Goal: Information Seeking & Learning: Check status

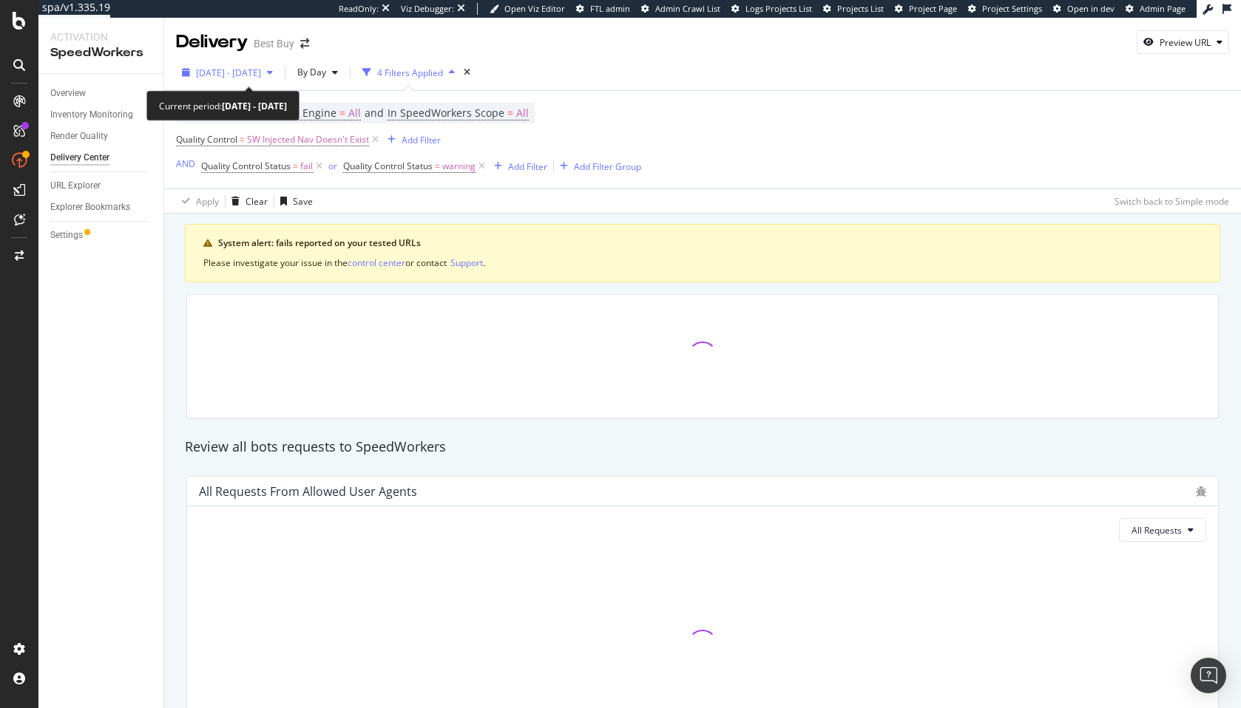
click at [250, 67] on span "2025 Apr. 15th - May. 12th" at bounding box center [228, 73] width 65 height 13
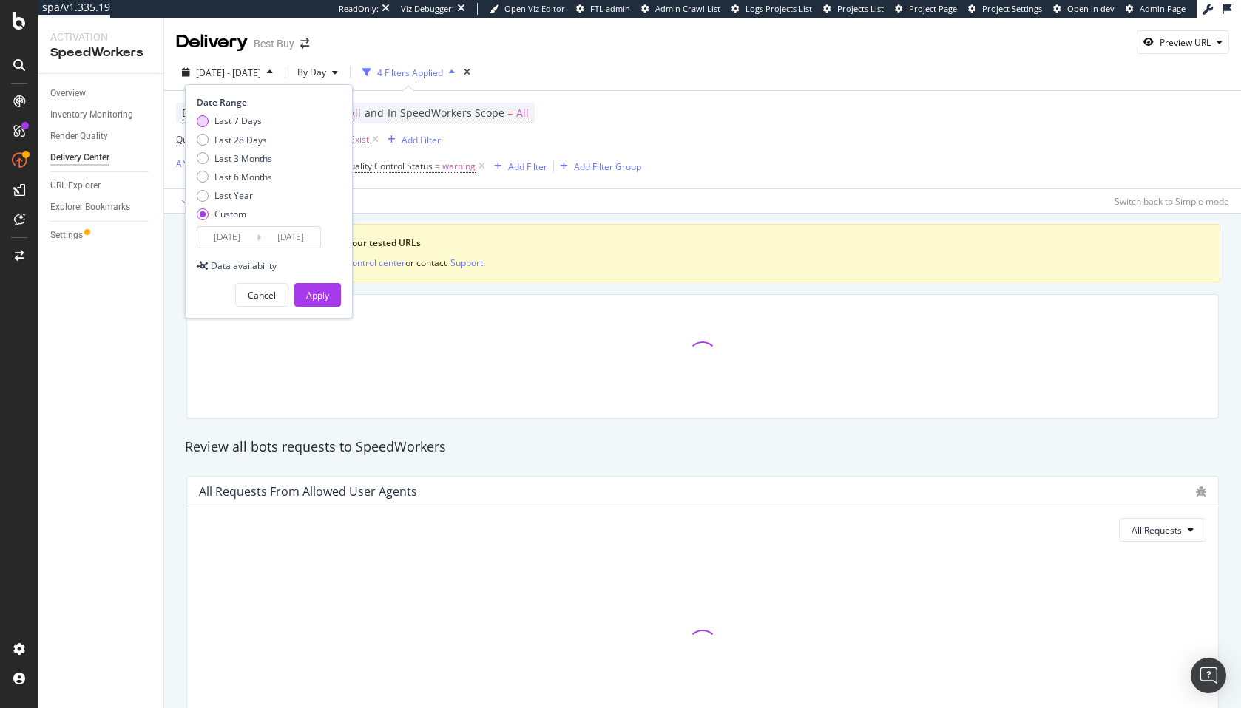
click at [242, 123] on div "Last 7 Days" at bounding box center [237, 121] width 47 height 13
type input "2025/08/06"
type input "2025/08/12"
click at [847, 160] on div "Device = All and Search Engine = All and In SpeedWorkers Scope = All Quality Co…" at bounding box center [702, 140] width 1053 height 98
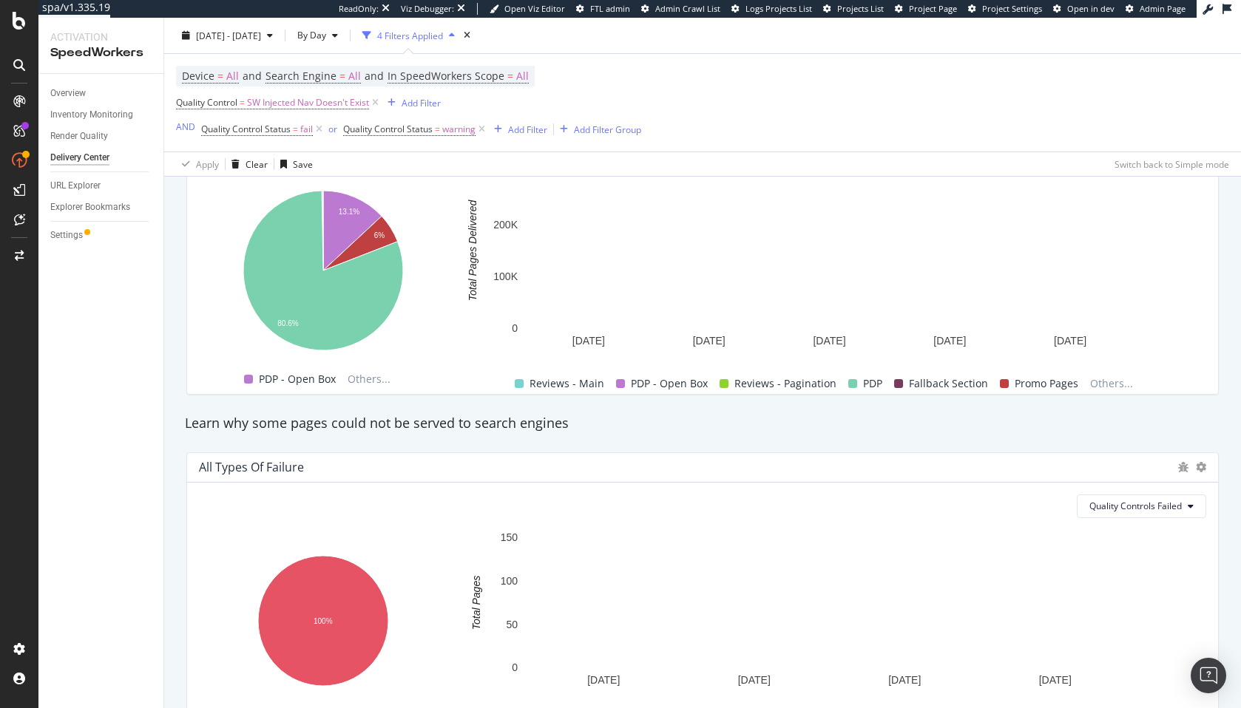
scroll to position [1267, 0]
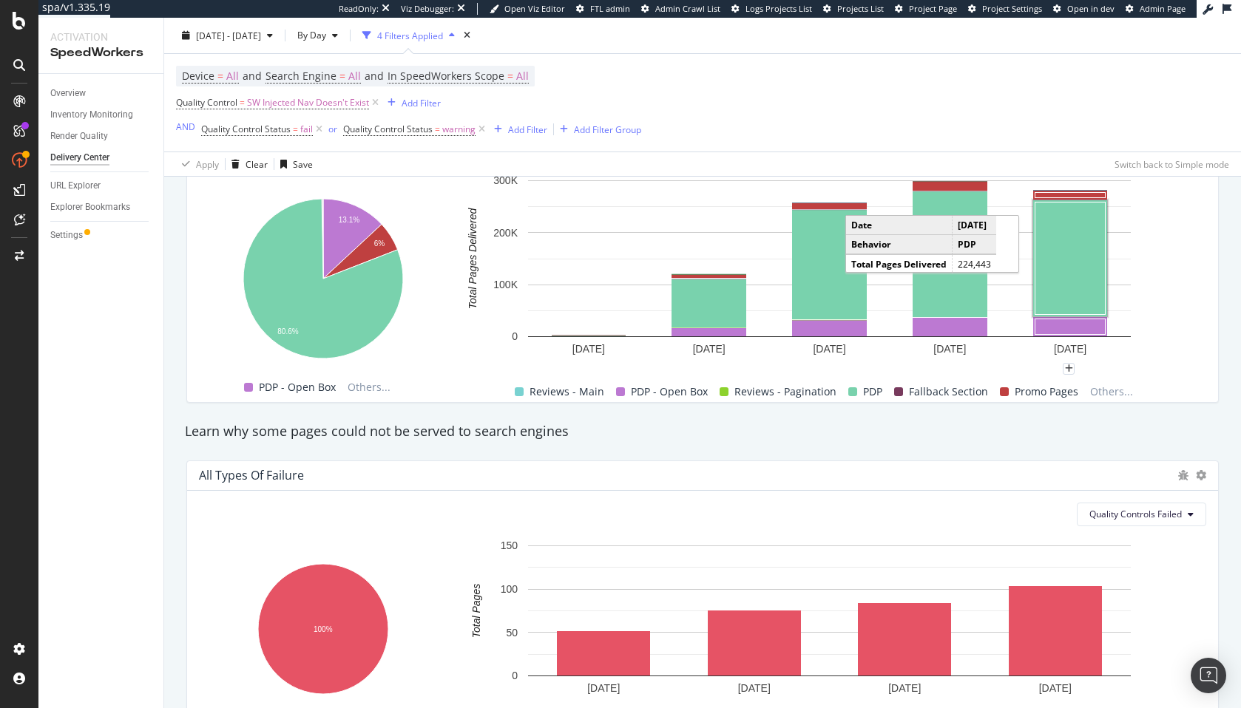
click at [1062, 268] on rect "A chart." at bounding box center [1070, 258] width 70 height 112
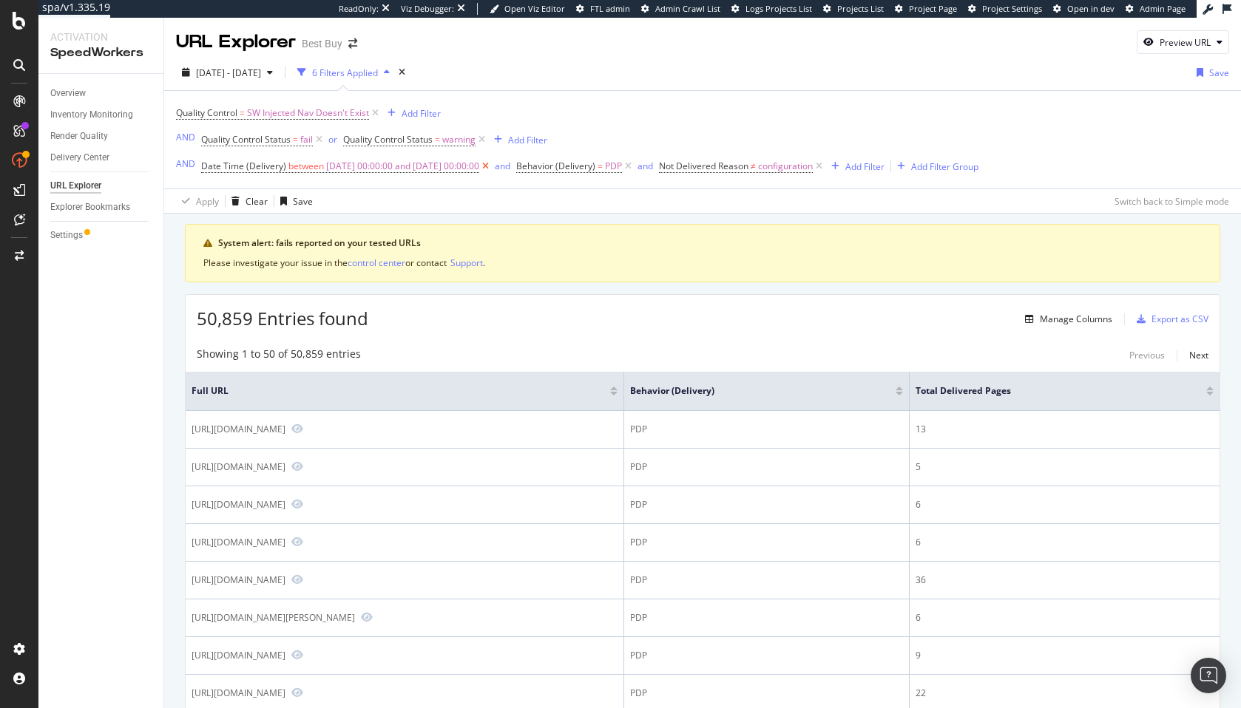
click at [492, 168] on icon at bounding box center [485, 166] width 13 height 15
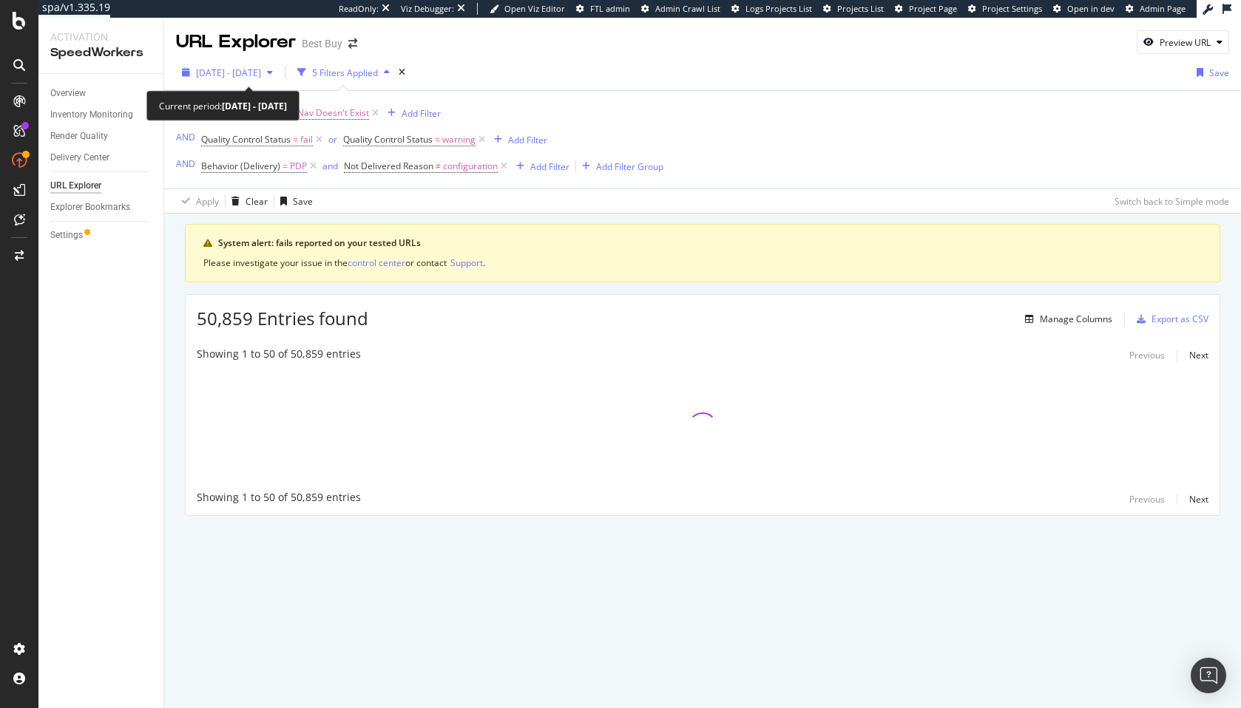
click at [261, 78] on span "2025 Apr. 15th - May. 12th" at bounding box center [228, 73] width 65 height 13
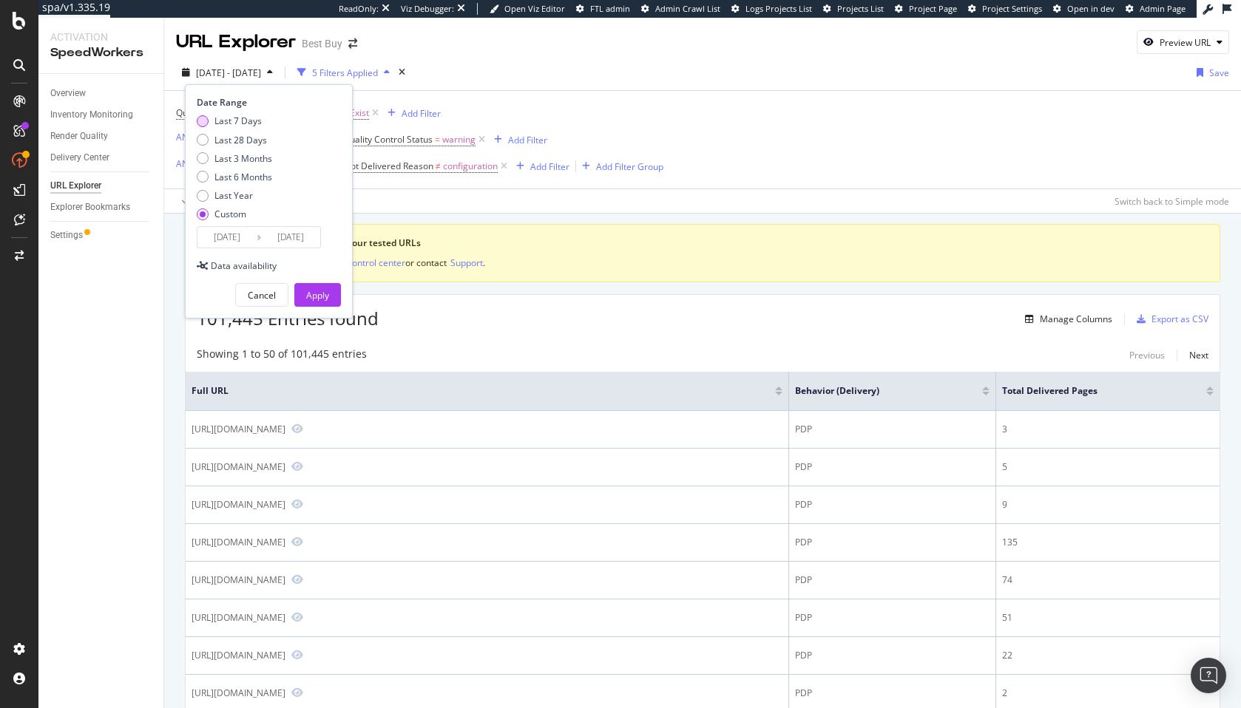
click at [240, 115] on div "Last 7 Days" at bounding box center [237, 121] width 47 height 13
type input "2025/08/06"
type input "2025/08/12"
click at [319, 300] on div "Apply" at bounding box center [317, 295] width 23 height 13
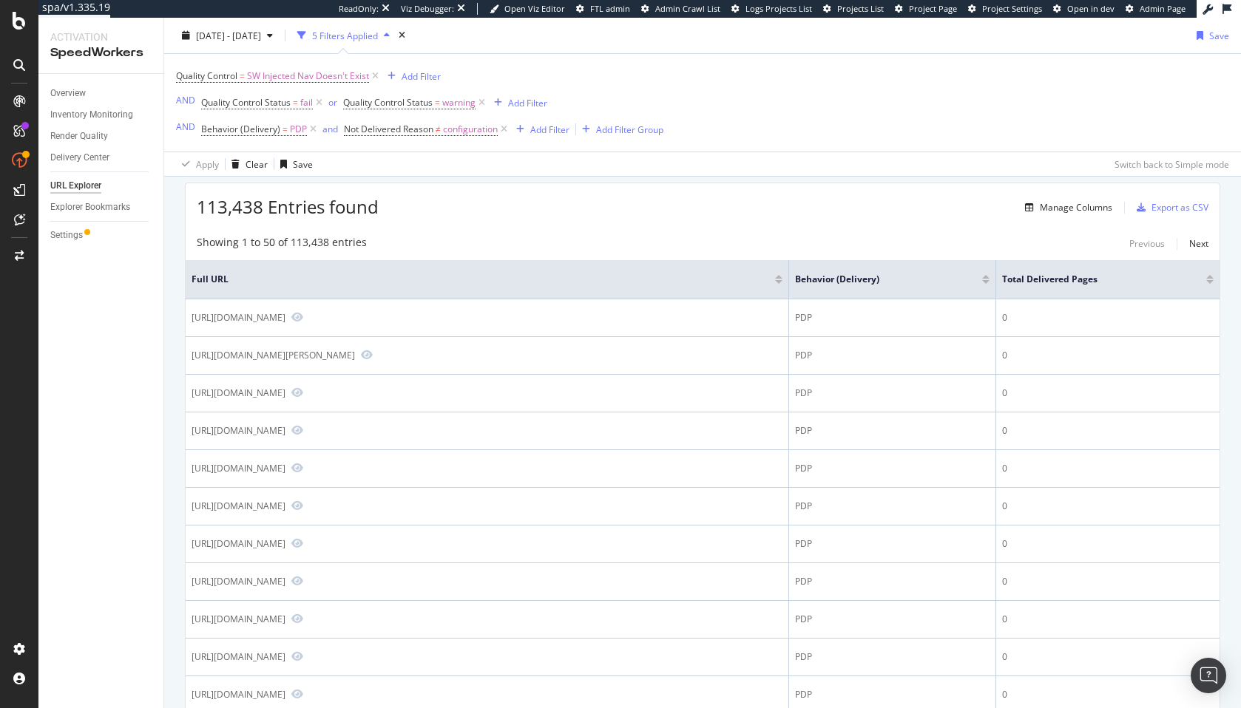
scroll to position [121, 0]
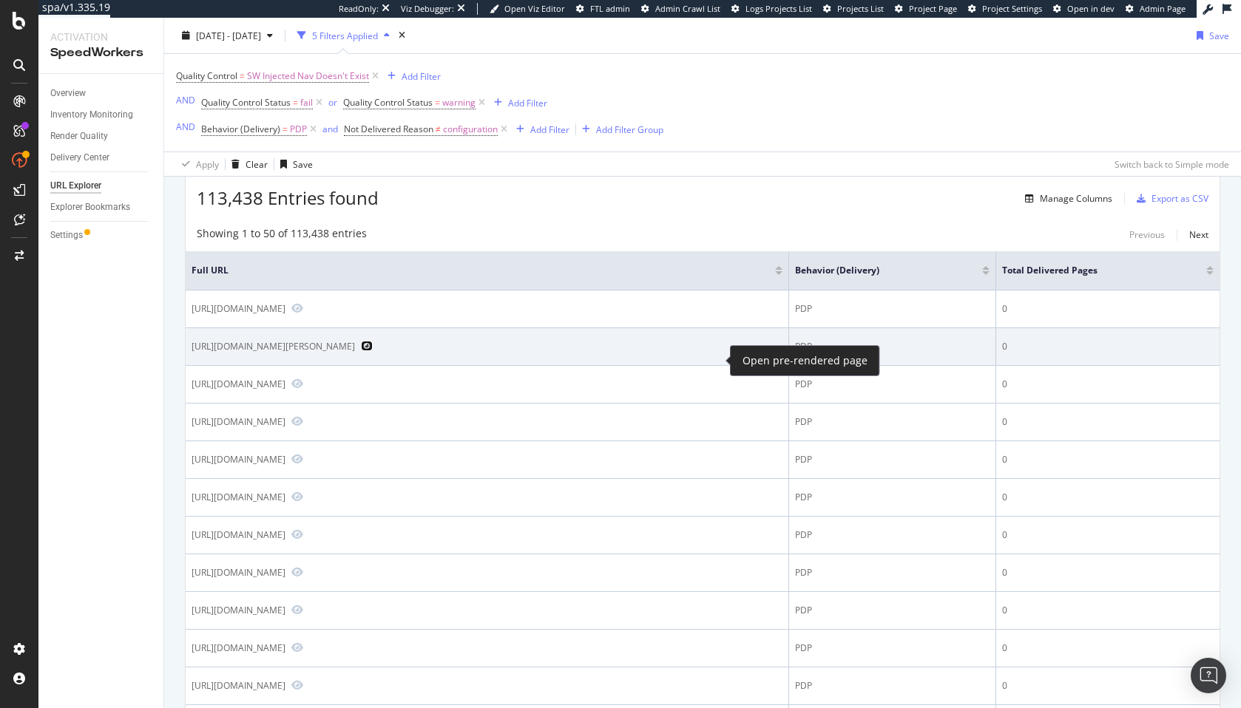
click at [373, 351] on icon "Preview https://www.bestbuy.com/site/bowers-wilkins-formation-flex-wall-bracket…" at bounding box center [367, 346] width 12 height 10
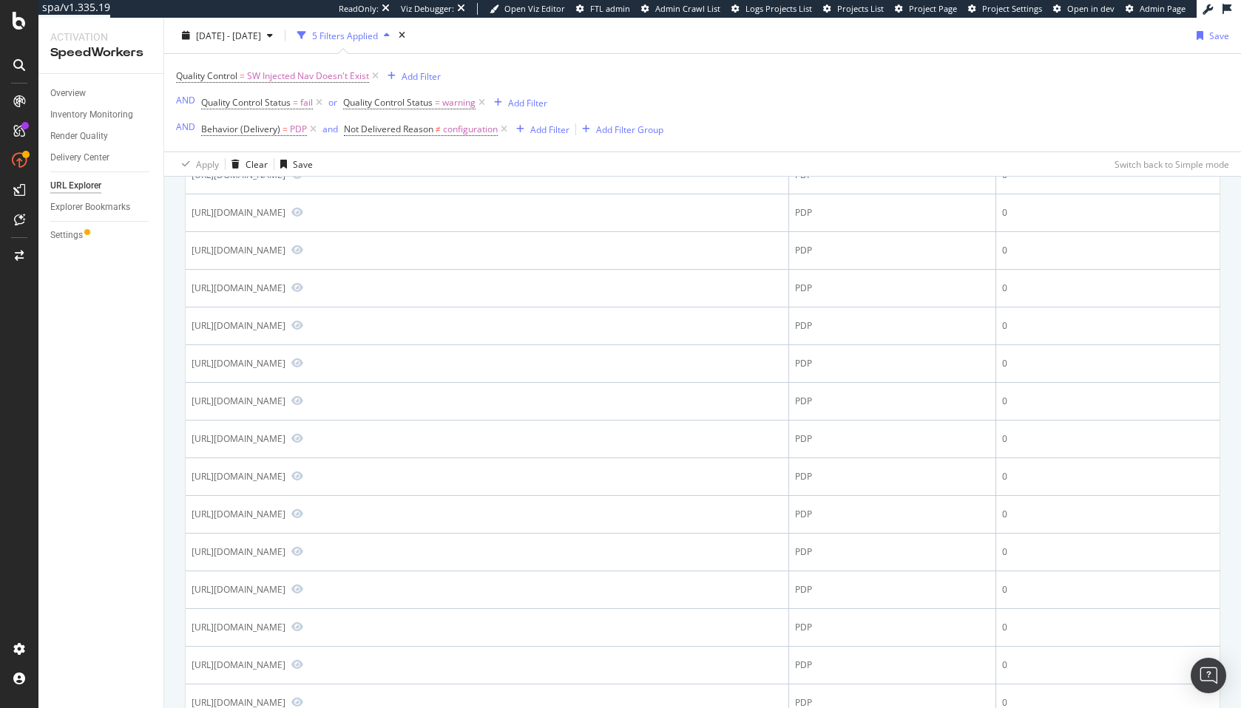
scroll to position [1800, 0]
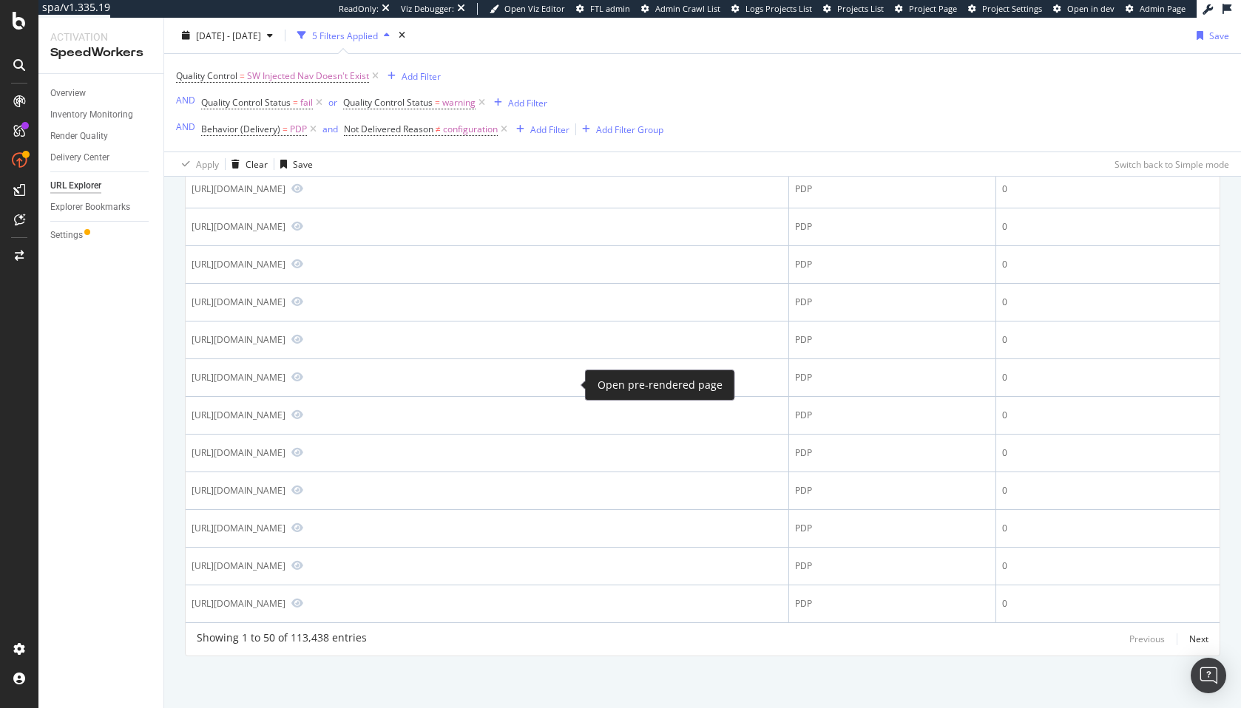
click at [303, 156] on icon "Preview https://www.bestbuy.com/site/logitech-astro-a50-x-lightspeed-wireless-w…" at bounding box center [297, 151] width 12 height 10
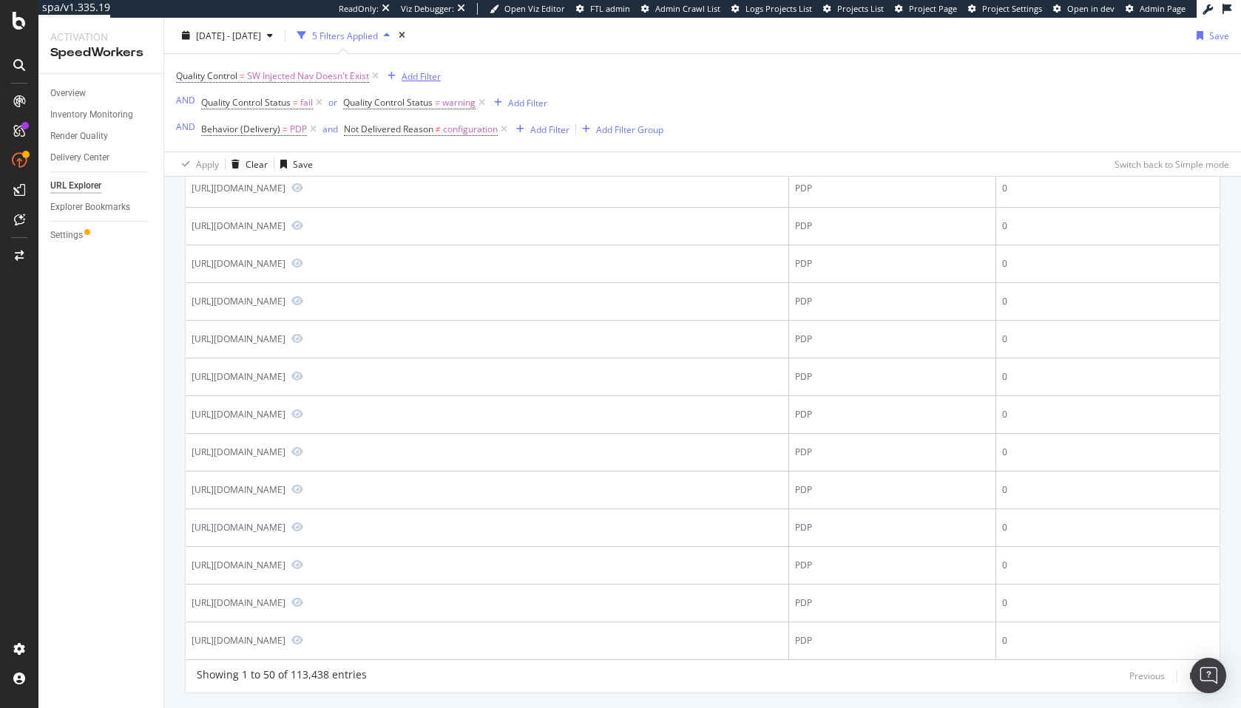
click at [411, 75] on div "Add Filter" at bounding box center [421, 76] width 39 height 13
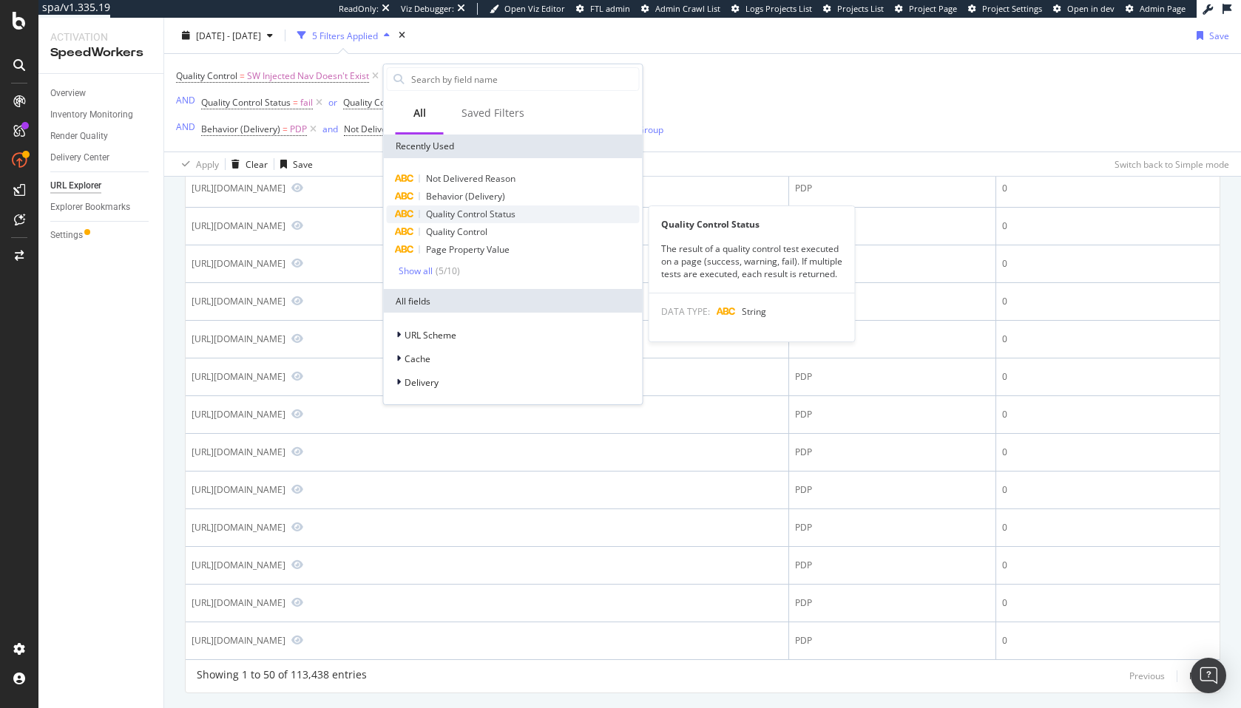
click at [461, 209] on span "Quality Control Status" at bounding box center [470, 214] width 89 height 13
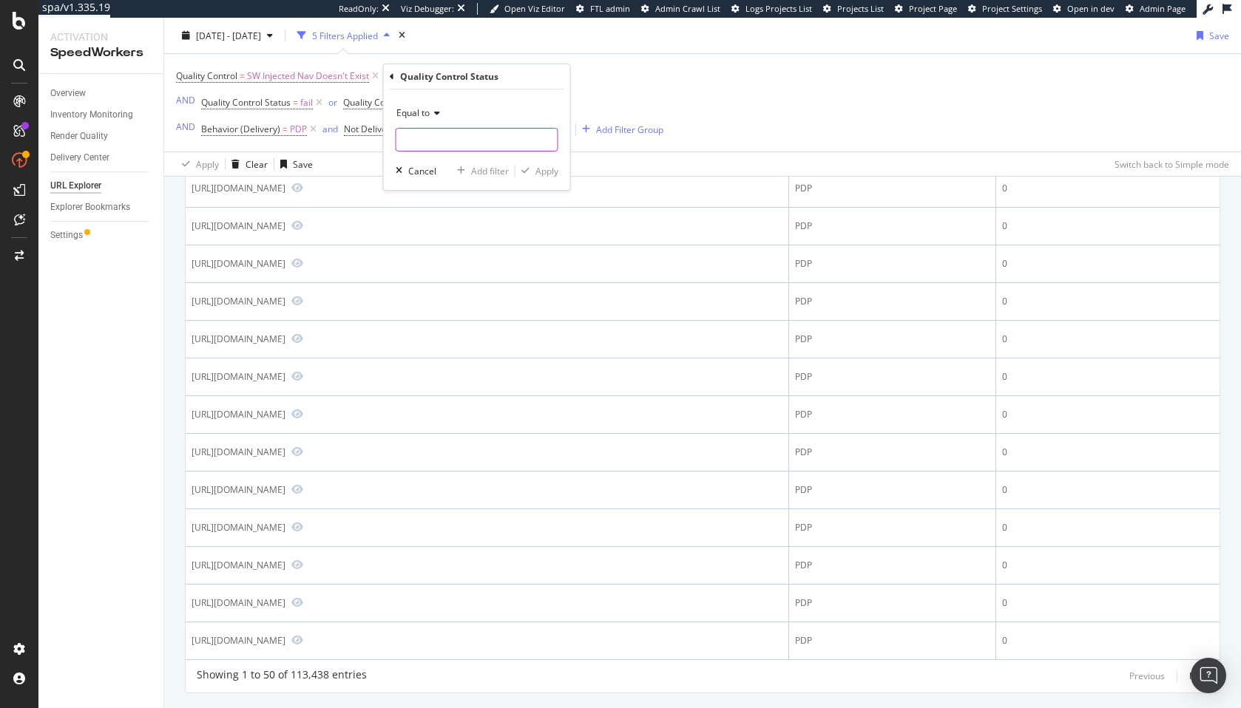
click at [451, 143] on input "text" at bounding box center [476, 140] width 161 height 24
click at [413, 192] on span "warning" at bounding box center [445, 190] width 91 height 13
type input "warning"
click at [478, 137] on input "warning" at bounding box center [466, 140] width 140 height 24
click at [441, 183] on div "warning 1,595,511 URLS" at bounding box center [478, 191] width 164 height 16
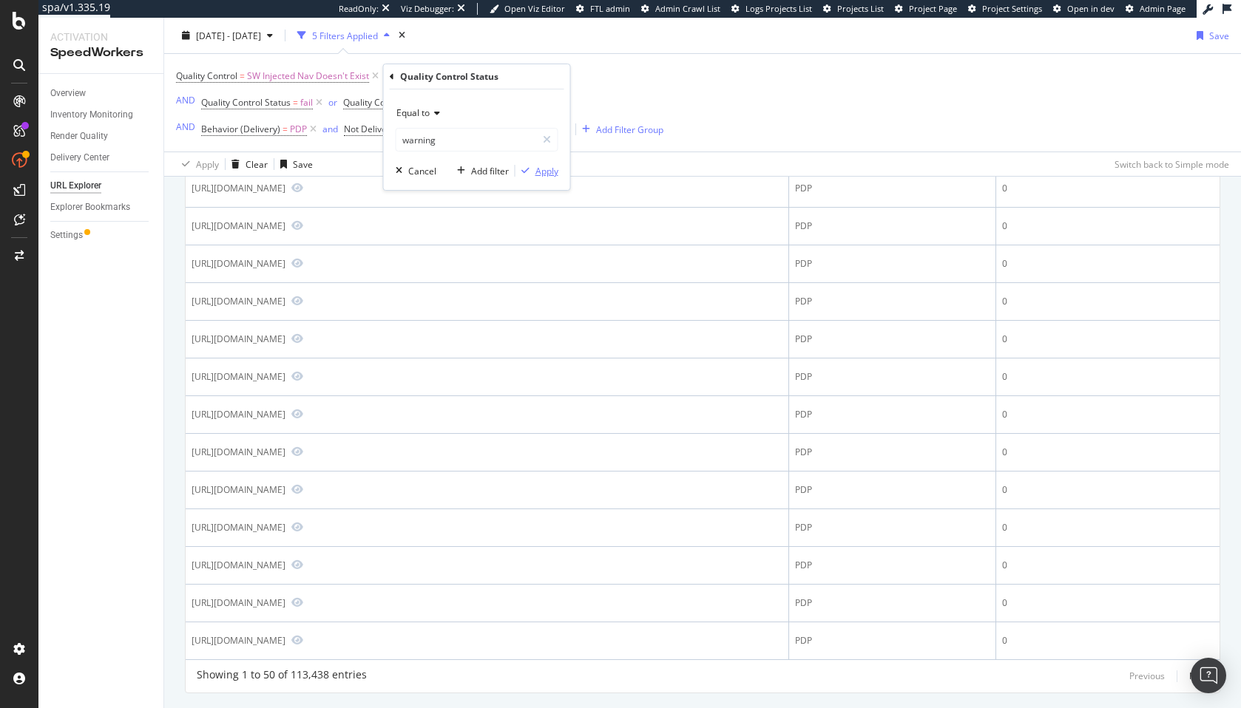
click at [532, 167] on div "button" at bounding box center [525, 170] width 20 height 9
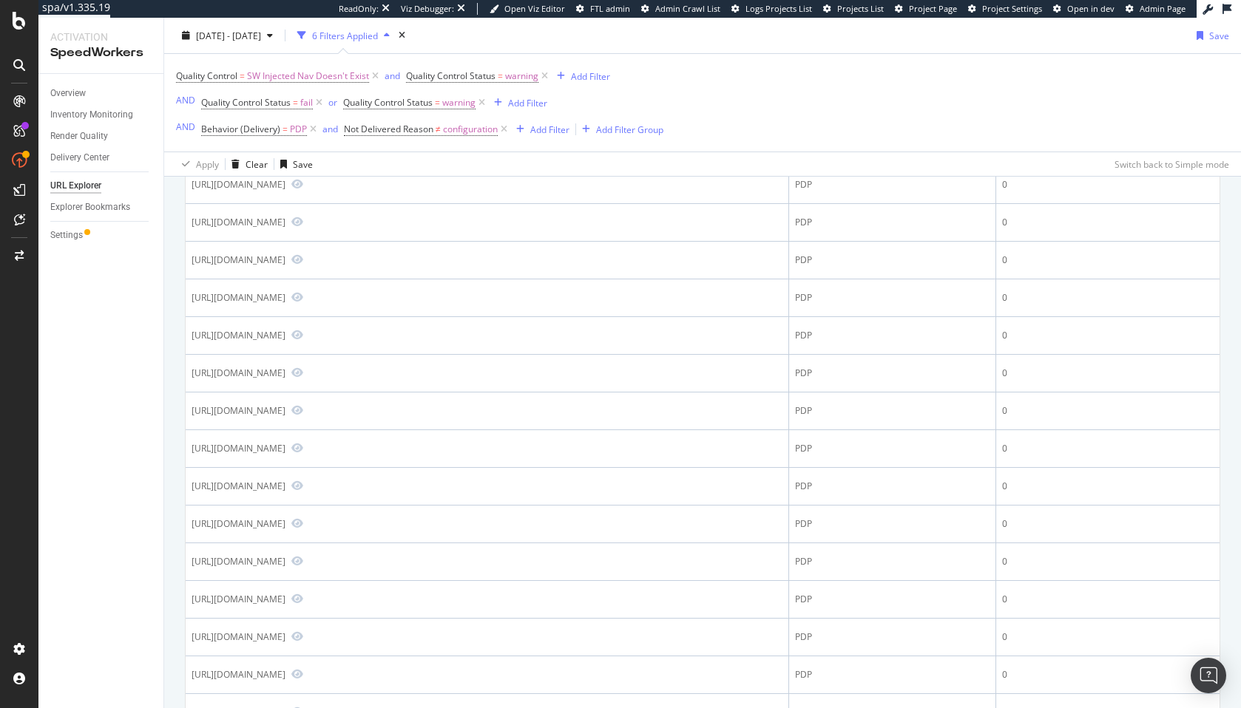
scroll to position [1443, 0]
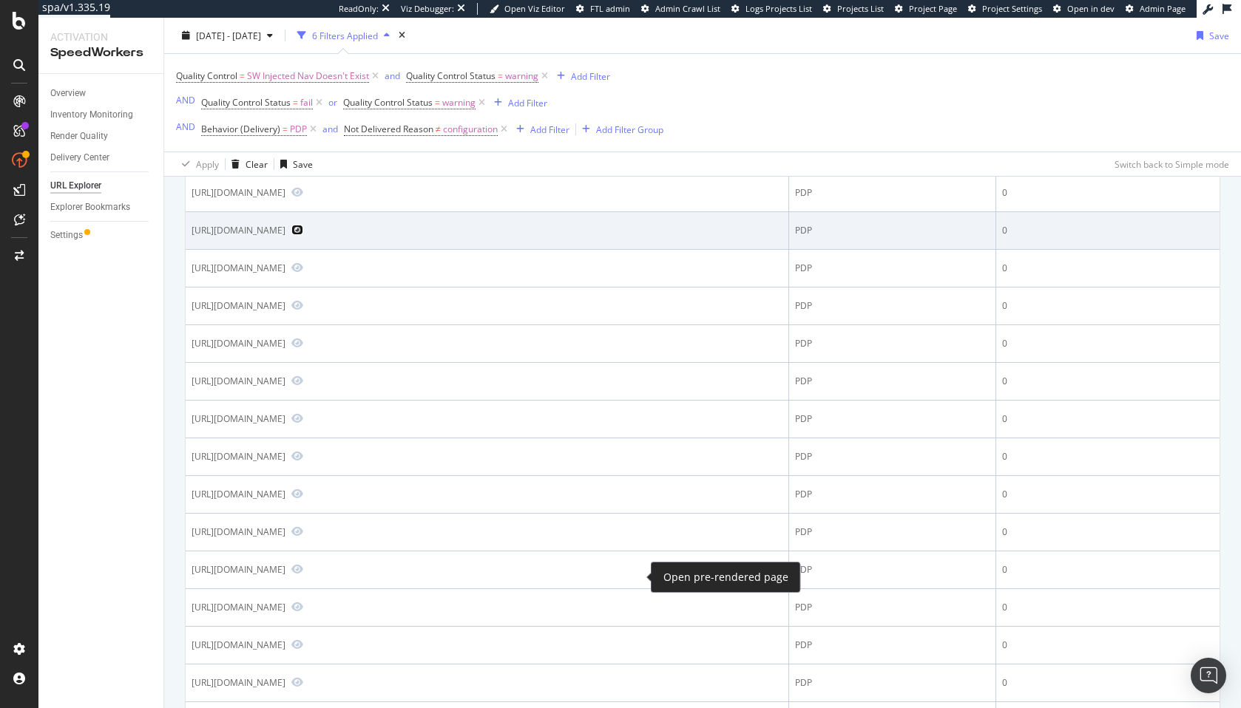
click at [303, 235] on icon "Preview https://www.bestbuy.com/site/insignia-6-mini-displayport-to-hdmi-cable-…" at bounding box center [297, 230] width 12 height 10
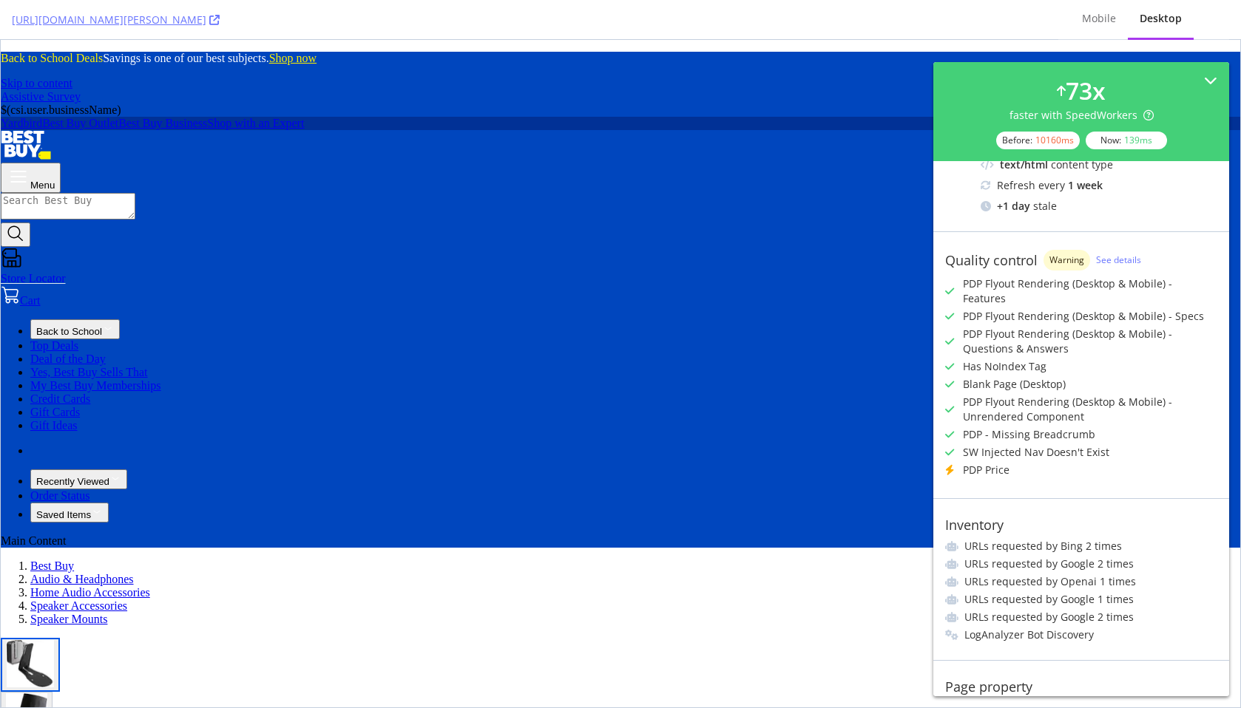
scroll to position [284, 0]
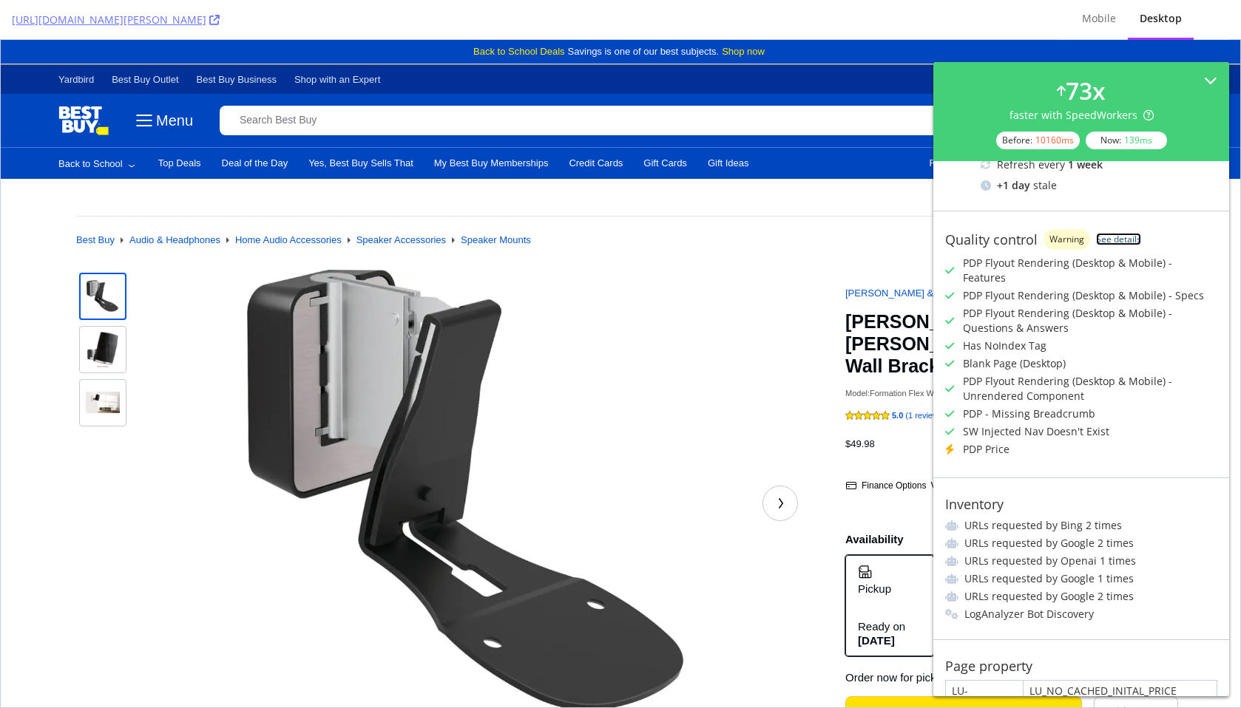
click at [1111, 237] on link "See details" at bounding box center [1118, 239] width 45 height 13
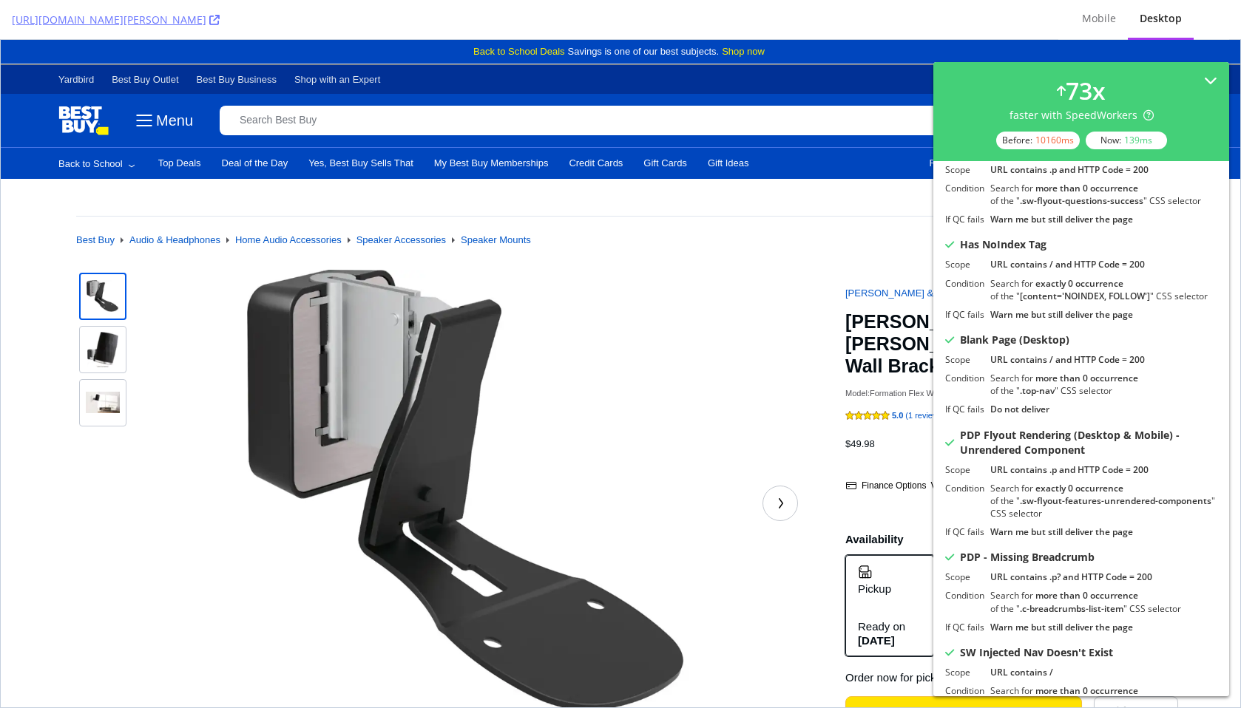
scroll to position [435, 0]
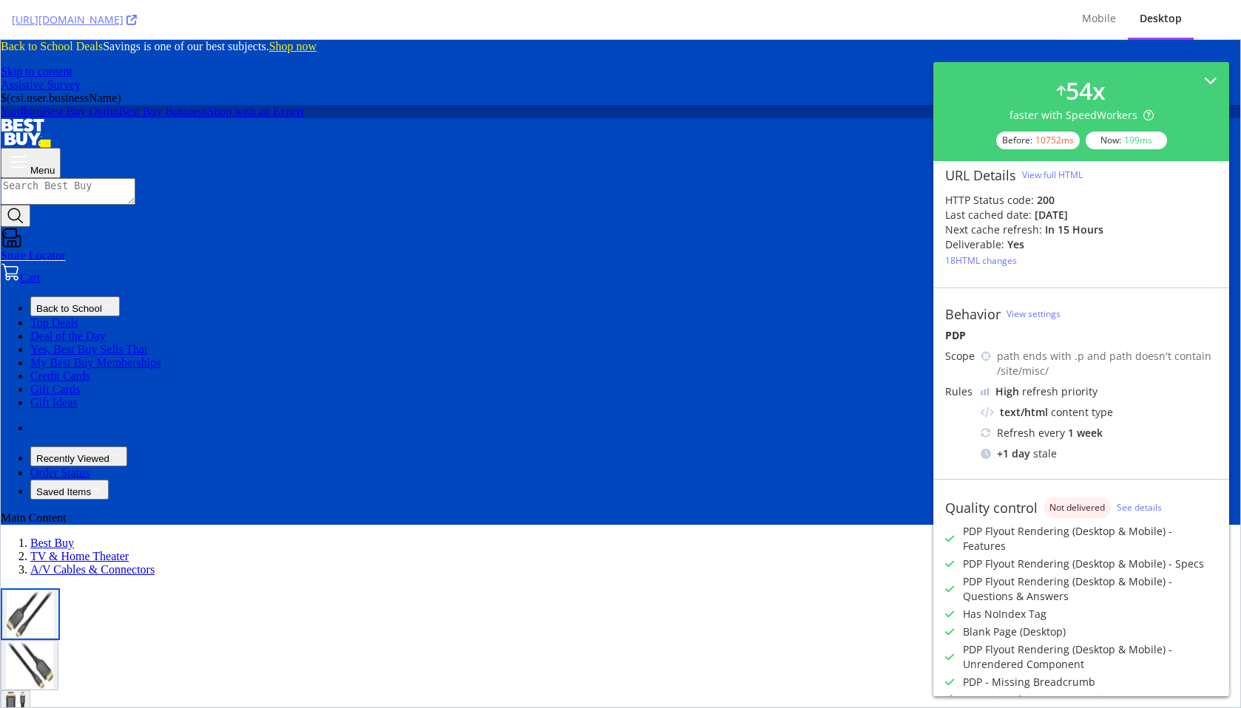
scroll to position [192, 0]
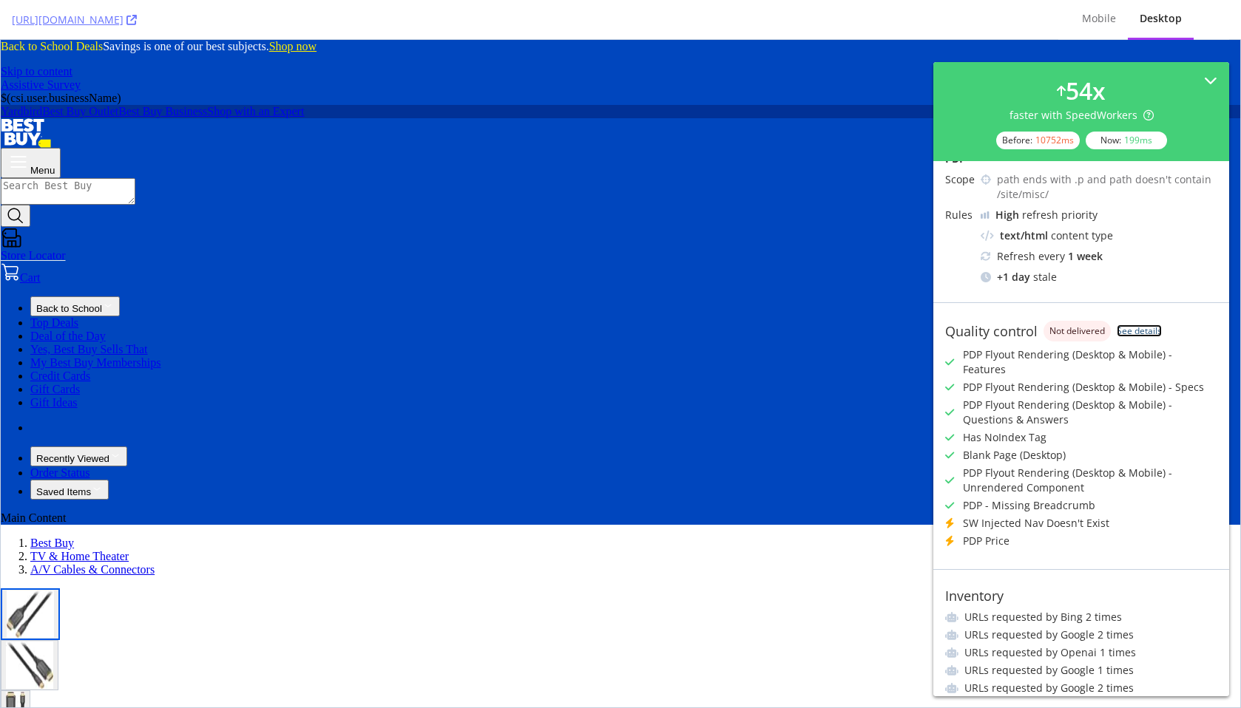
click at [1144, 333] on link "See details" at bounding box center [1139, 331] width 45 height 13
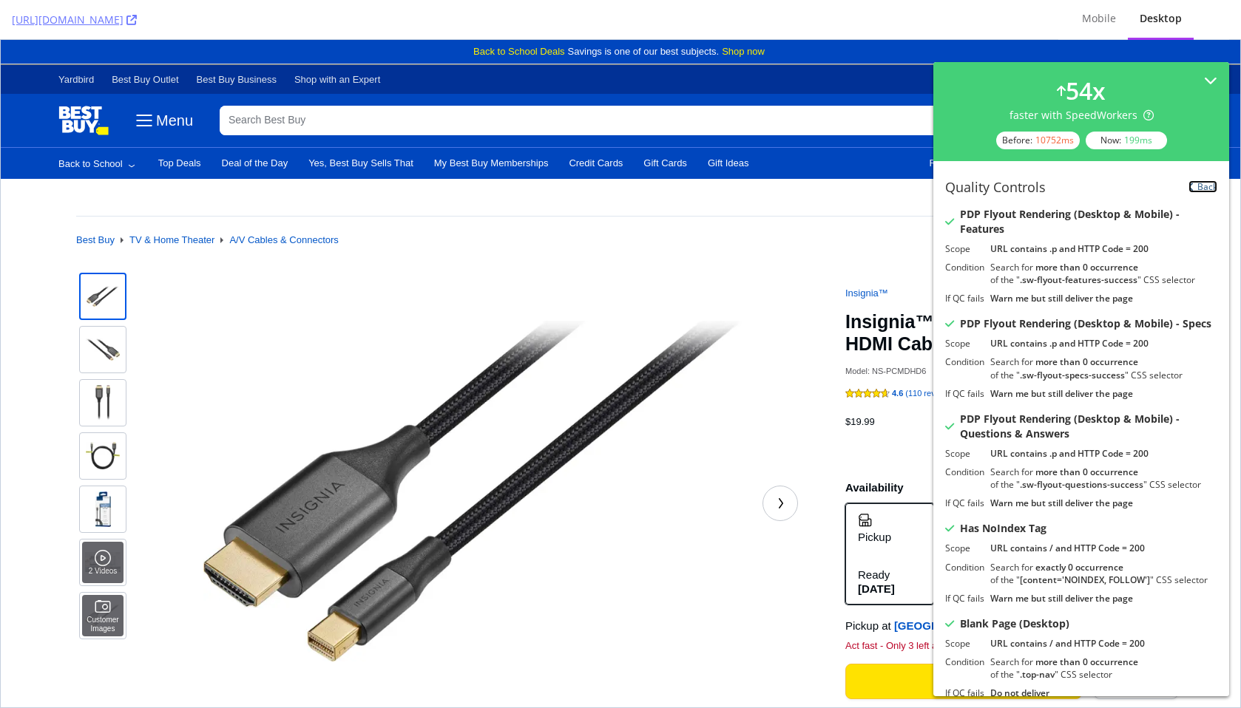
click at [1205, 186] on link "Back" at bounding box center [1202, 186] width 29 height 13
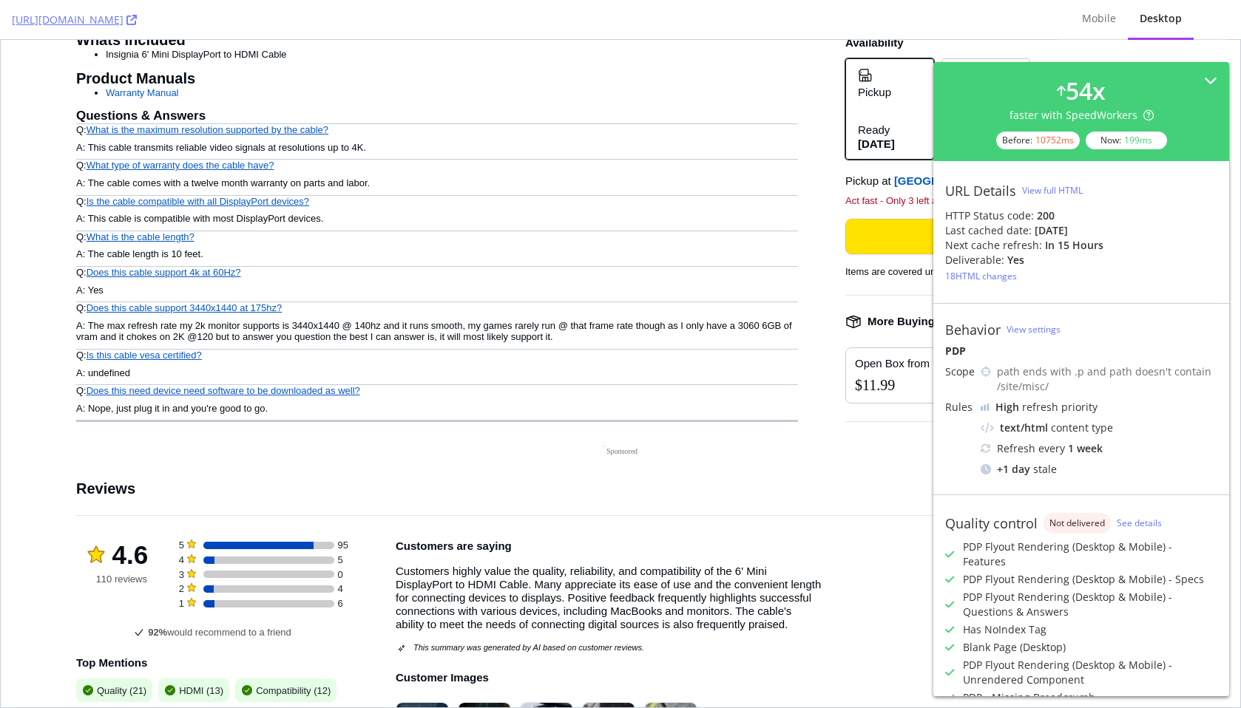
scroll to position [1291, 0]
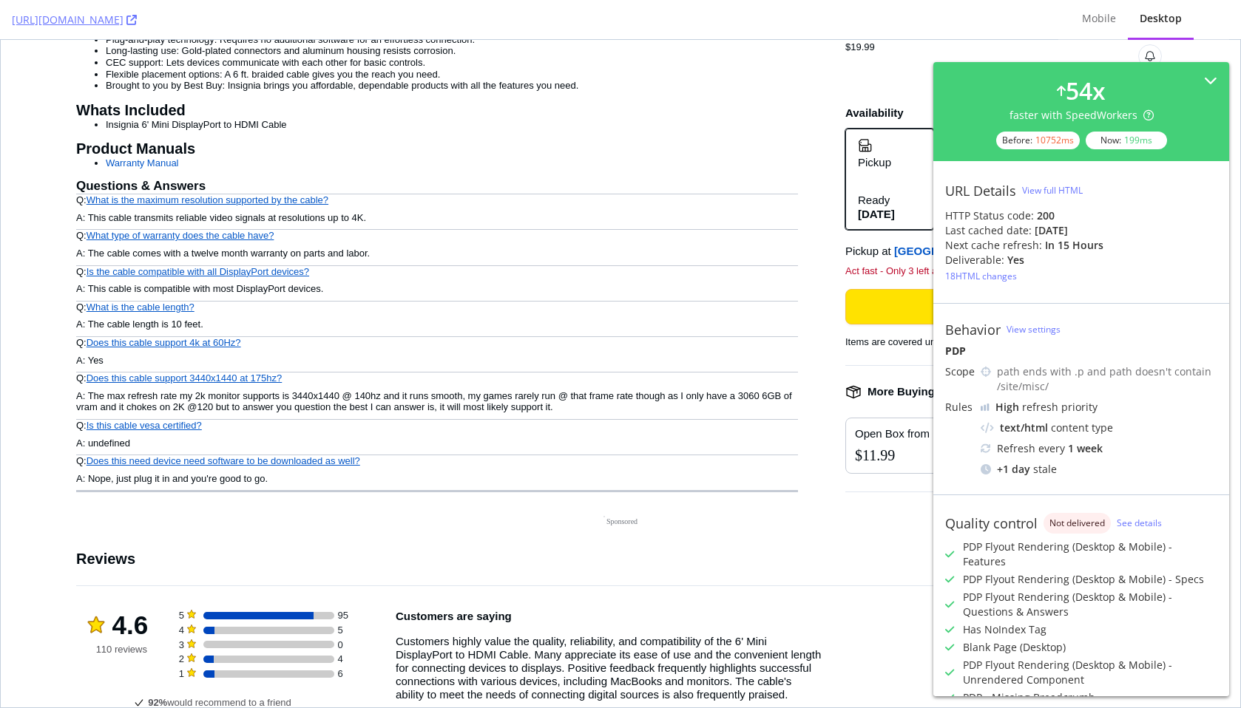
click at [626, 119] on li "Insignia 6' Mini DisplayPort to HDMI Cable" at bounding box center [452, 125] width 692 height 12
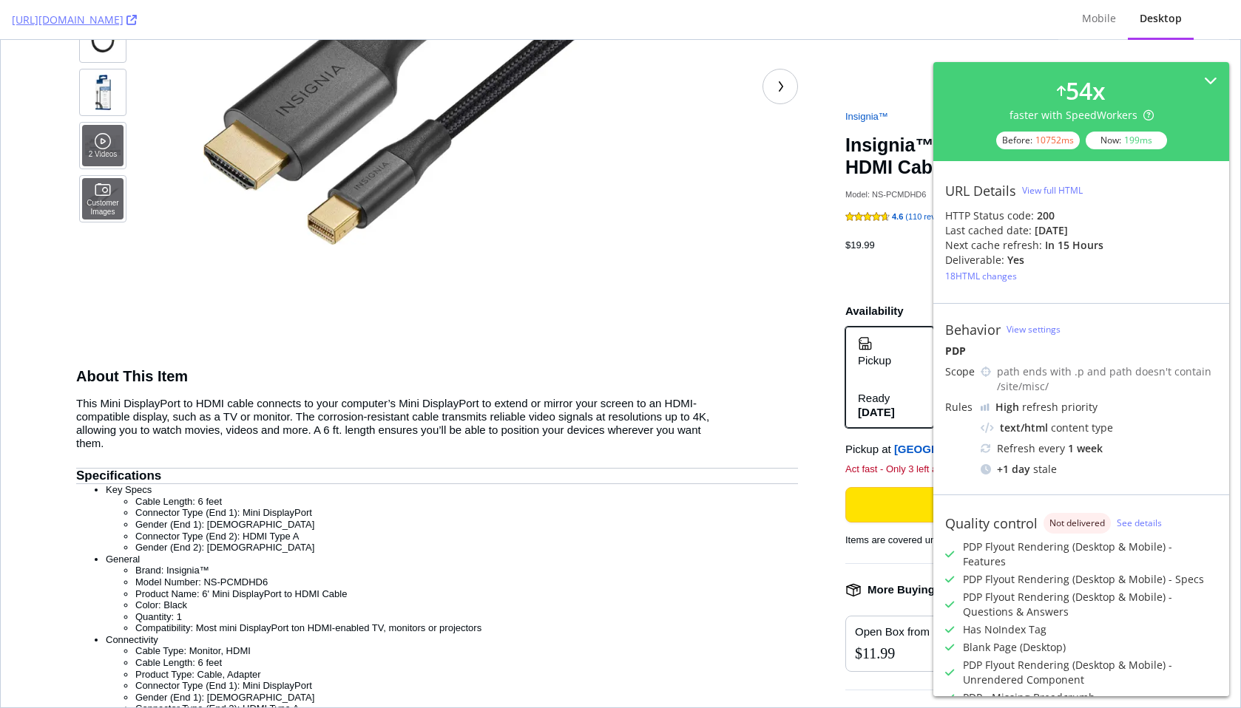
scroll to position [0, 0]
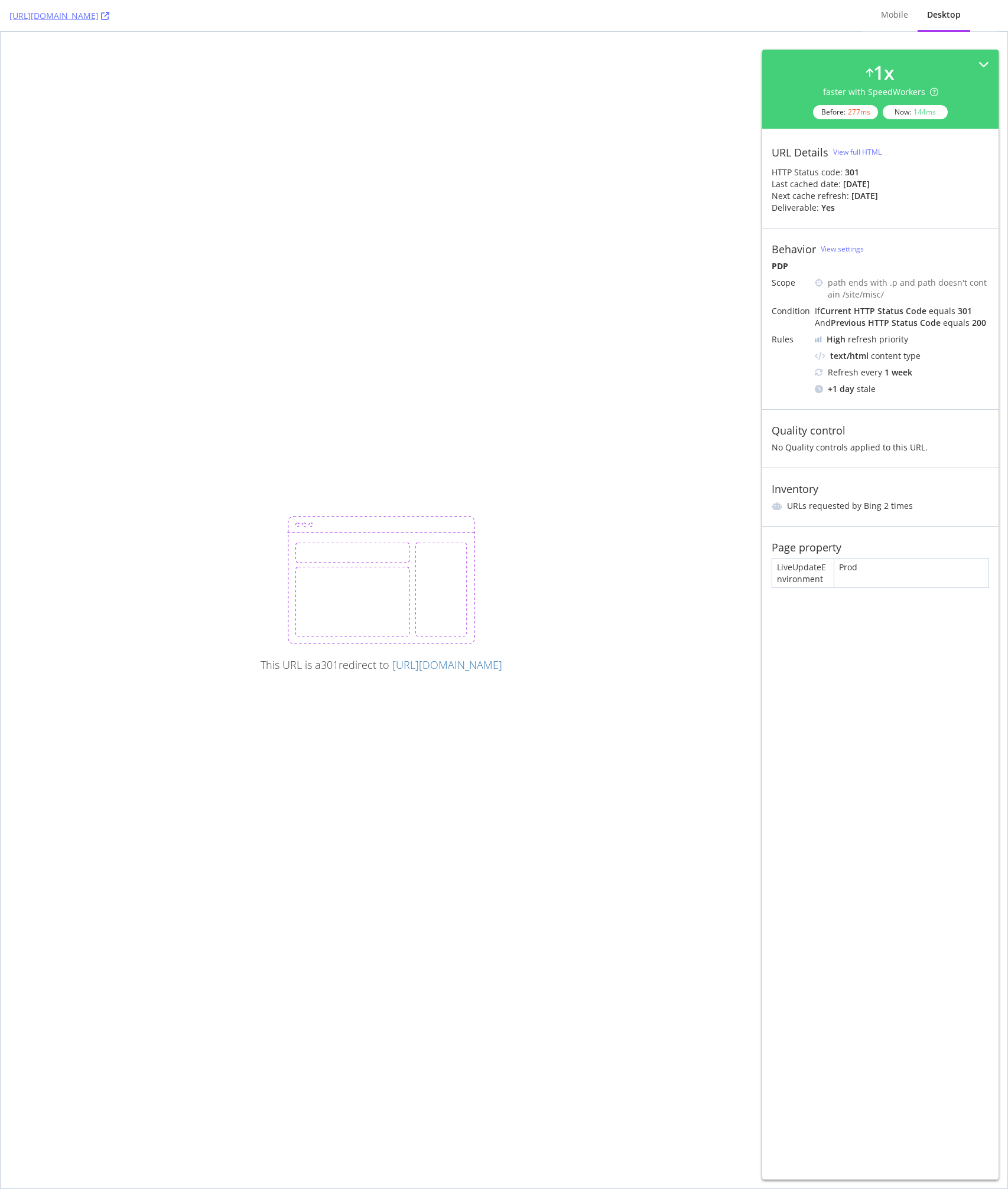
click at [307, 325] on div "This URL is a 301 redirect to https://www.bestbuy.com/site/nespresso-lattissima…" at bounding box center [504, 610] width 1006 height 1157
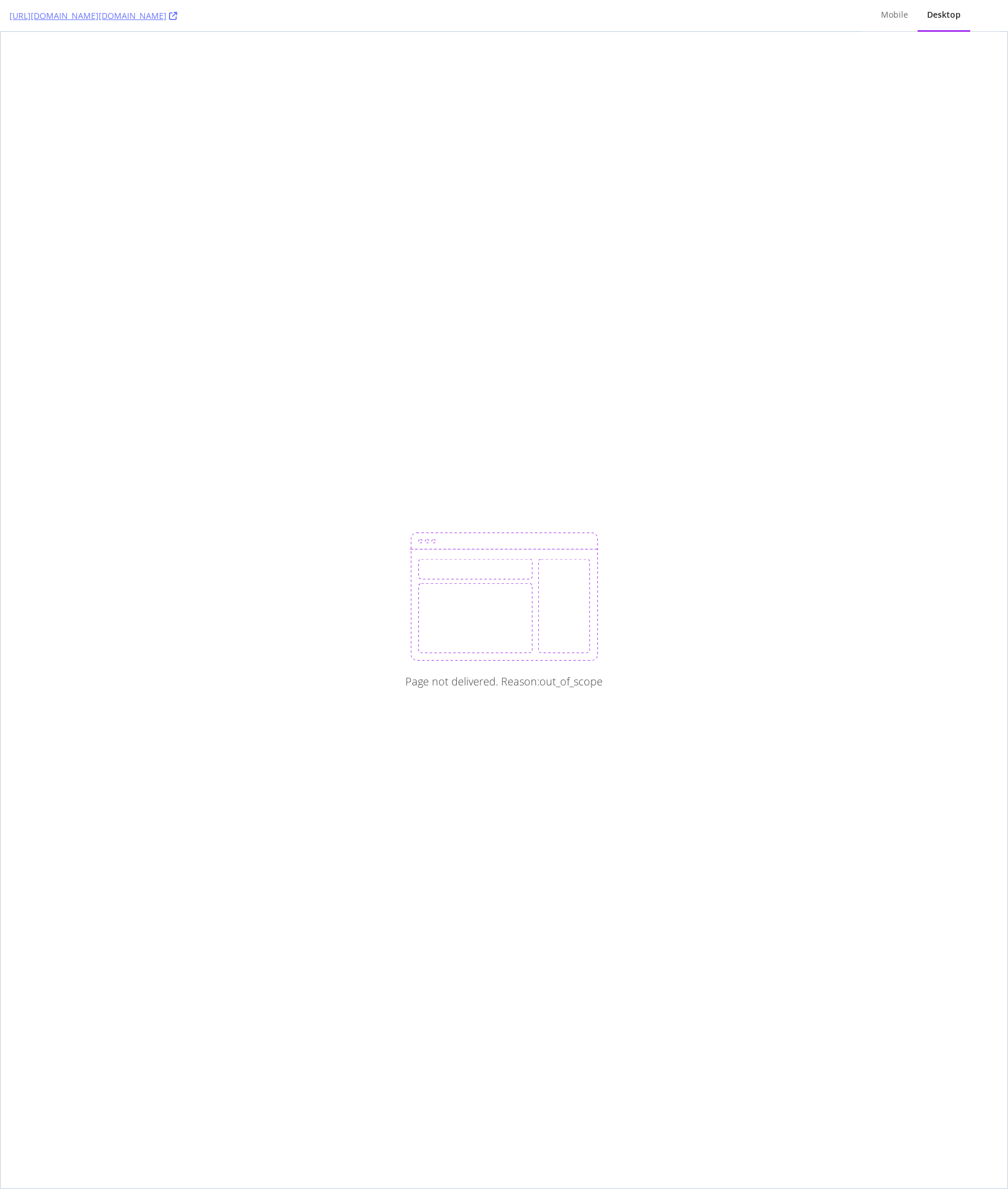
click at [425, 232] on div "Page not delivered. Reason: out_of_scope" at bounding box center [504, 610] width 1006 height 1157
click at [177, 21] on link "[URL][DOMAIN_NAME][DOMAIN_NAME]" at bounding box center [93, 16] width 168 height 12
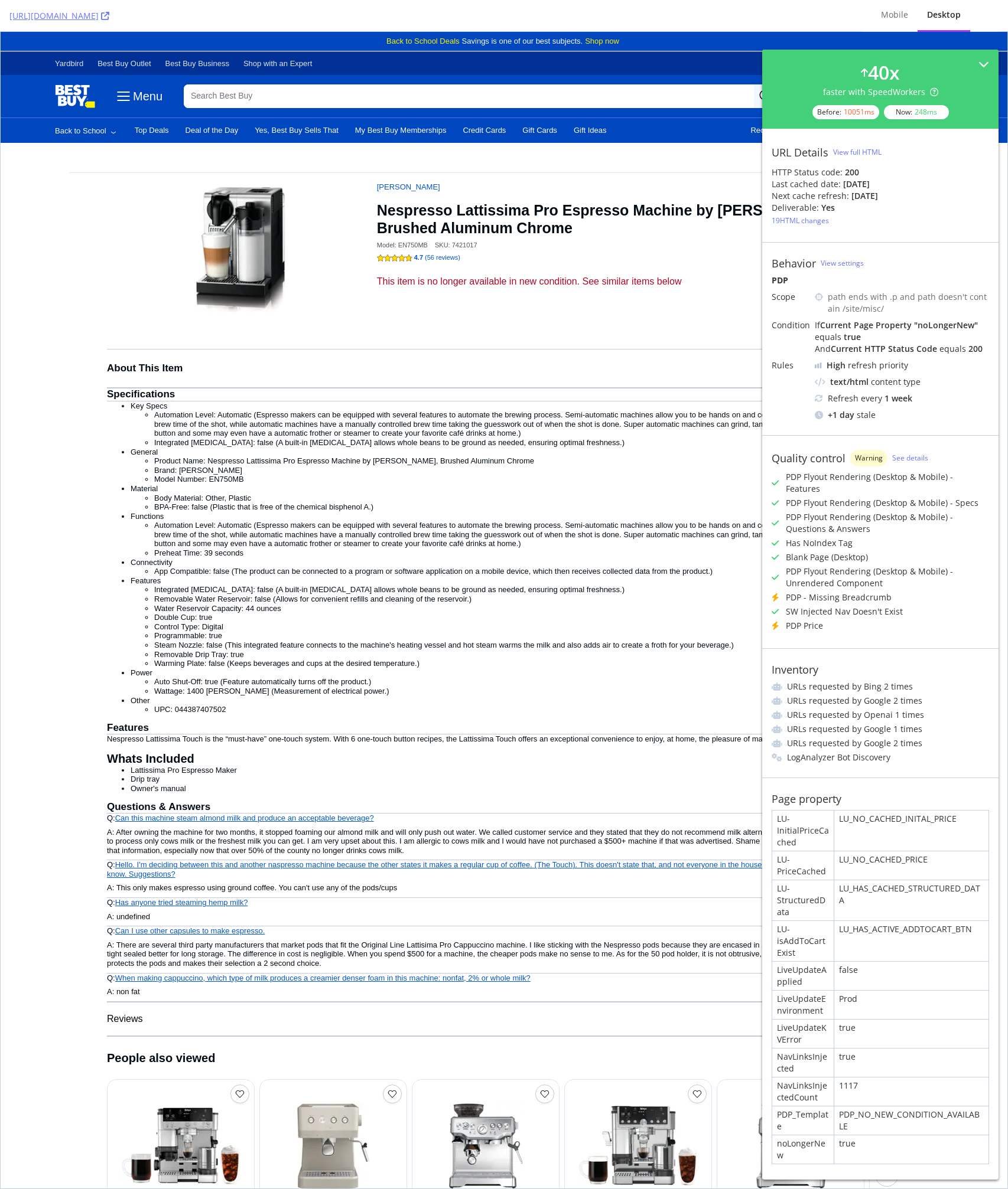
click at [478, 22] on div "[URL][DOMAIN_NAME]" at bounding box center [431, 15] width 843 height 31
click at [109, 20] on link "[URL][DOMAIN_NAME]" at bounding box center [59, 16] width 100 height 12
